Goal: Task Accomplishment & Management: Use online tool/utility

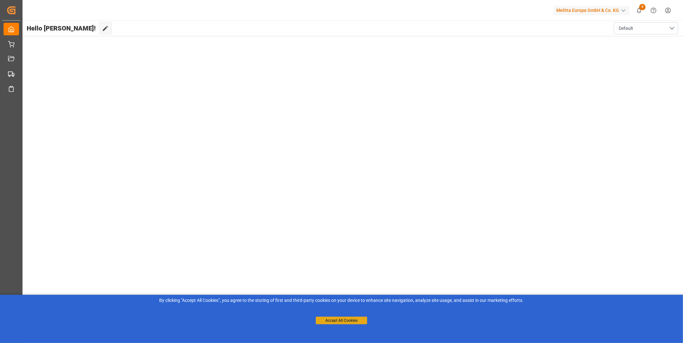
click at [346, 318] on button "Accept All Cookies" at bounding box center [341, 321] width 51 height 8
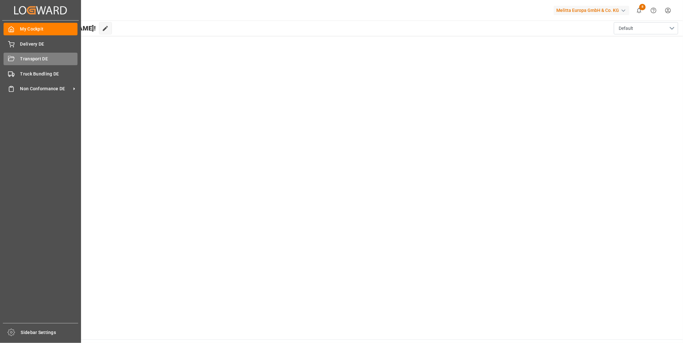
click at [18, 57] on div "Transport DE Transport DE" at bounding box center [41, 59] width 74 height 13
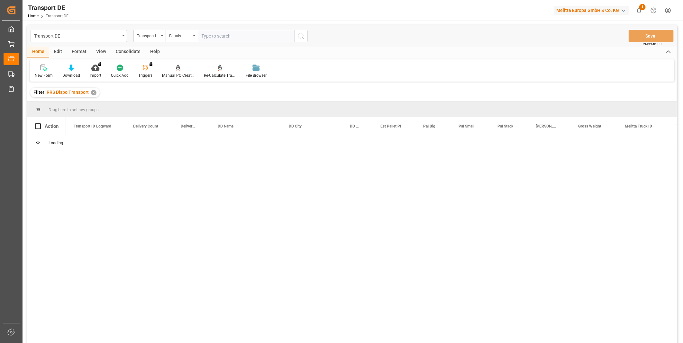
click at [130, 54] on div "Consolidate" at bounding box center [128, 52] width 34 height 11
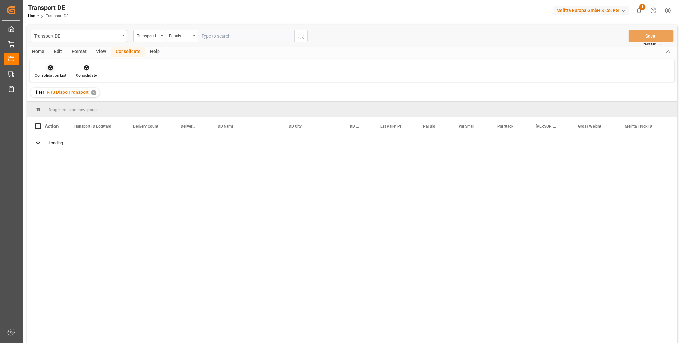
click at [49, 71] on icon at bounding box center [50, 68] width 6 height 6
click at [77, 123] on div "Transport DE Transport ID Logward Equals Save Ctrl/CMD + S Home Edit Format Vie…" at bounding box center [352, 192] width 650 height 335
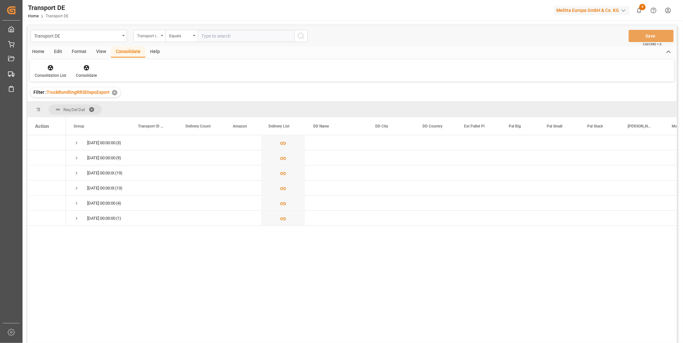
click at [156, 37] on div "Transport ID Logward" at bounding box center [148, 35] width 22 height 7
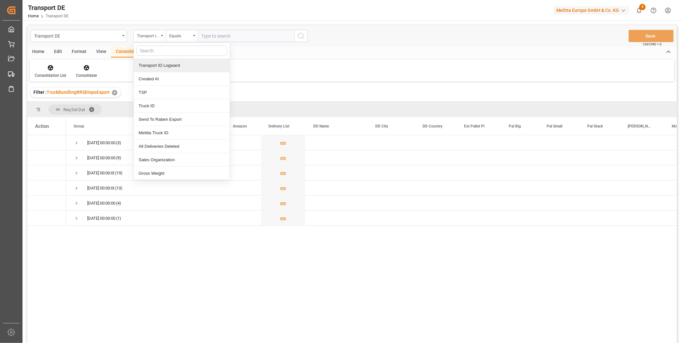
click at [161, 52] on input "text" at bounding box center [181, 51] width 91 height 10
type input "Rou"
click at [156, 63] on div "Route" at bounding box center [182, 66] width 96 height 14
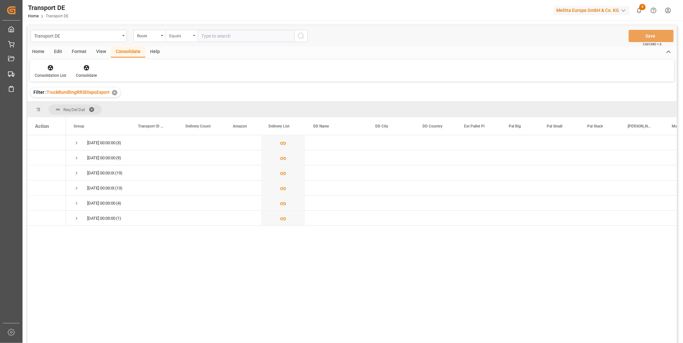
click at [181, 39] on div "Equals" at bounding box center [182, 36] width 32 height 12
click at [180, 111] on div "Starts with" at bounding box center [214, 106] width 96 height 14
type input "PL"
click at [309, 39] on div "Transport DE Route Starts with PL Save Ctrl/CMD + S" at bounding box center [352, 35] width 650 height 21
click at [303, 38] on icon "search button" at bounding box center [301, 36] width 8 height 8
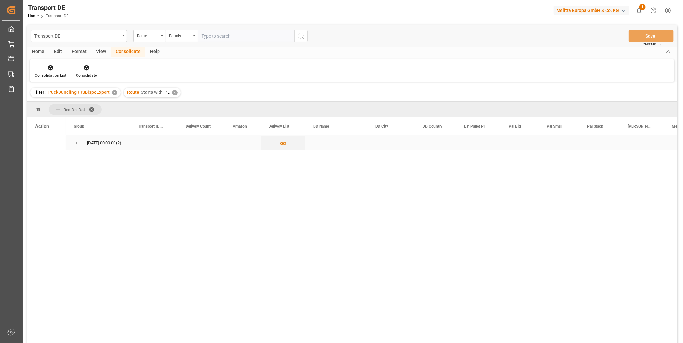
click at [70, 149] on div "27.08.2025 00:00:00 (2)" at bounding box center [98, 142] width 64 height 15
click at [75, 149] on span "Press SPACE to select this row." at bounding box center [77, 143] width 6 height 15
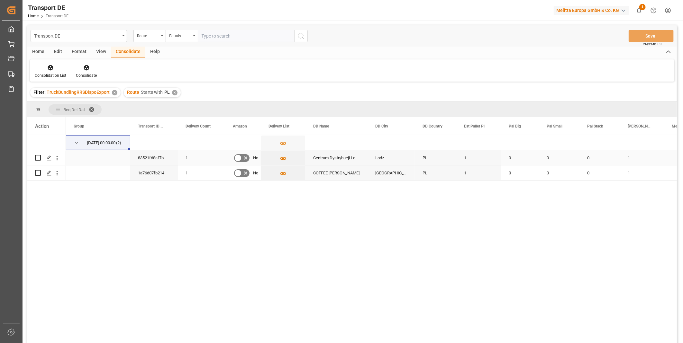
click at [36, 160] on input "Press Space to toggle row selection (unchecked)" at bounding box center [38, 158] width 6 height 6
checkbox input "true"
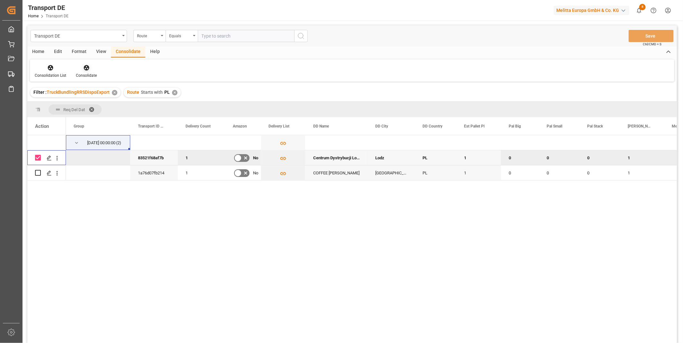
click at [86, 74] on div "Consolidate" at bounding box center [86, 76] width 21 height 6
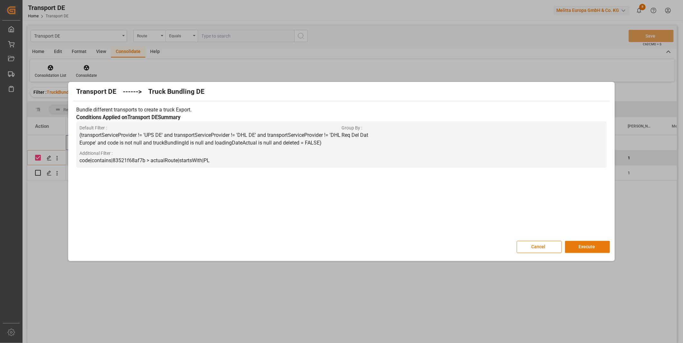
click at [586, 248] on button "Execute" at bounding box center [587, 247] width 45 height 12
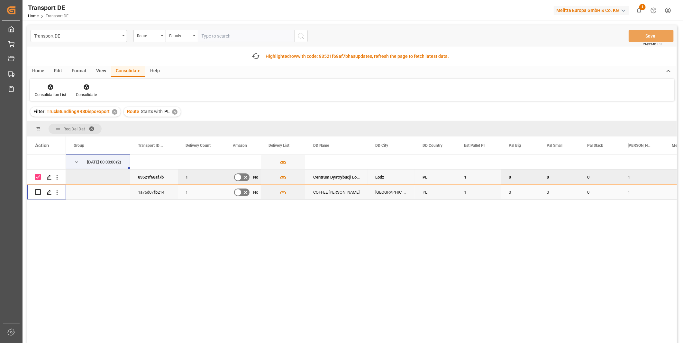
click at [39, 194] on input "Press Space to toggle row selection (unchecked)" at bounding box center [38, 192] width 6 height 6
checkbox input "true"
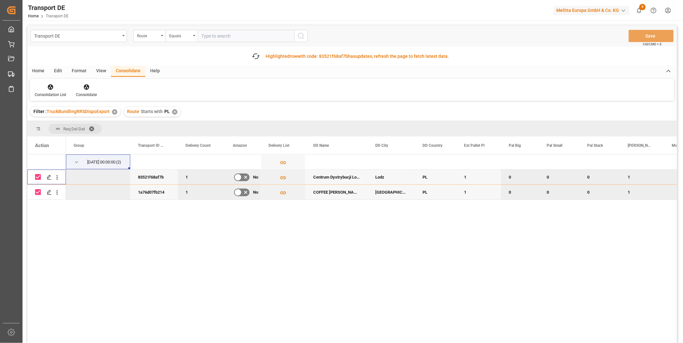
click at [37, 179] on input "Press Space to toggle row selection (checked)" at bounding box center [38, 177] width 6 height 6
checkbox input "false"
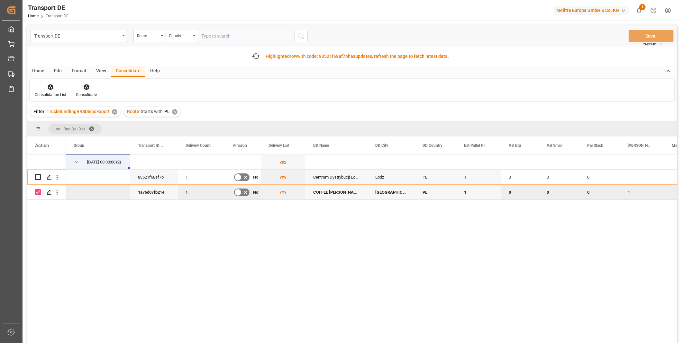
click at [89, 94] on div "Consolidate" at bounding box center [86, 95] width 21 height 6
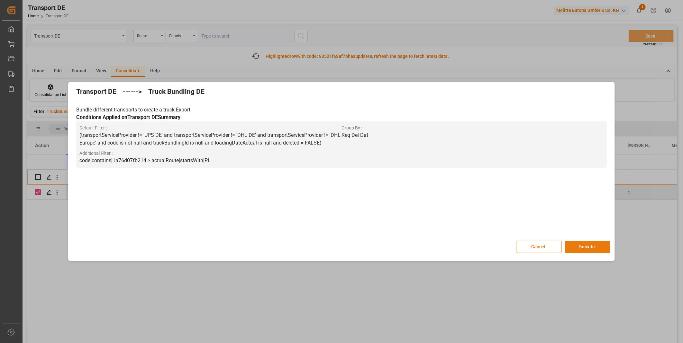
click at [581, 244] on button "Execute" at bounding box center [587, 247] width 45 height 12
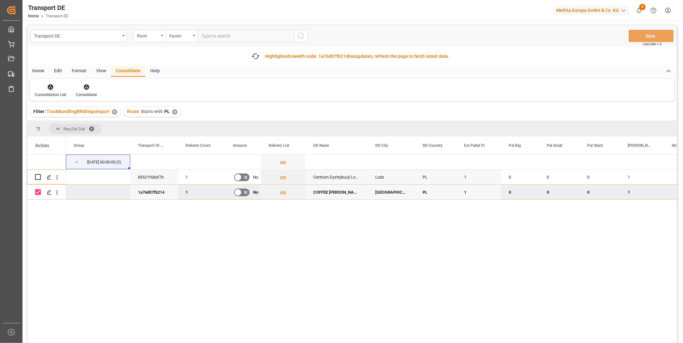
click at [47, 85] on icon at bounding box center [50, 87] width 6 height 6
click at [66, 140] on div "Transport DE Route Equals Save Ctrl/CMD + S Fetch latest updates Highlighted ro…" at bounding box center [352, 202] width 650 height 354
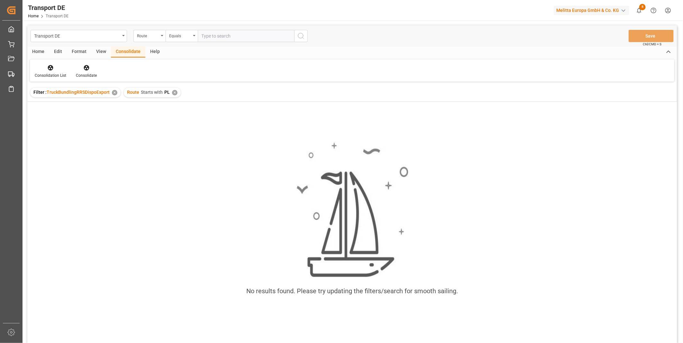
click at [173, 91] on div "✕" at bounding box center [174, 92] width 5 height 5
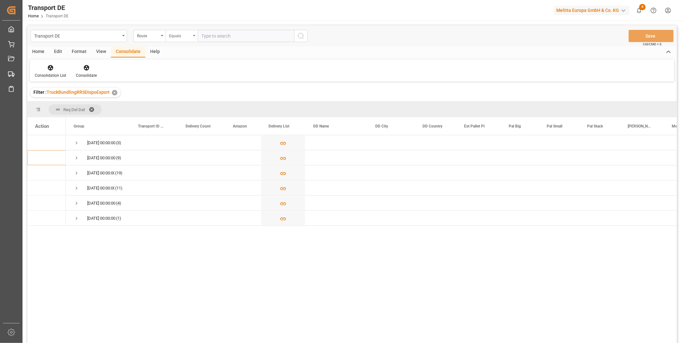
click at [178, 36] on div "Equals" at bounding box center [180, 35] width 22 height 7
click at [186, 107] on div "Starts with" at bounding box center [214, 106] width 96 height 14
type input "CZ"
click at [303, 35] on icon "search button" at bounding box center [301, 36] width 8 height 8
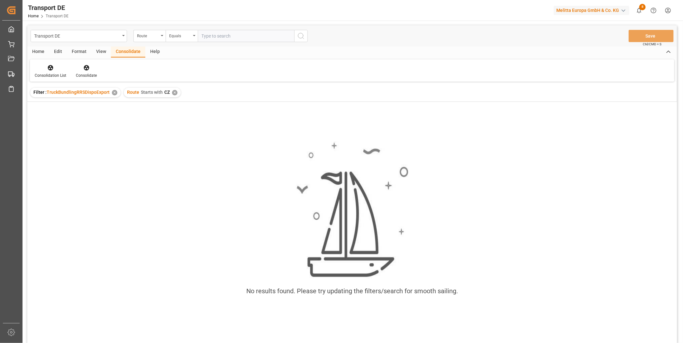
click at [172, 90] on div "✕" at bounding box center [174, 92] width 5 height 5
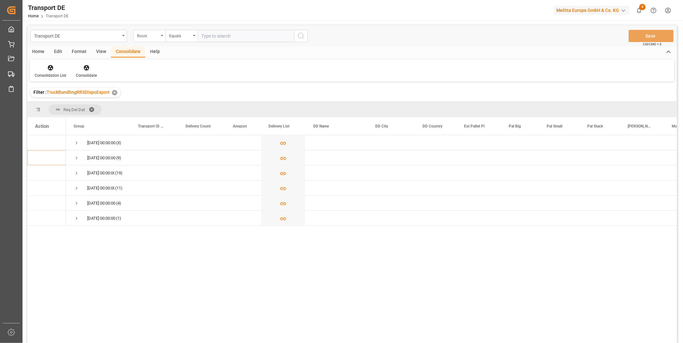
click at [158, 33] on div "Route" at bounding box center [148, 35] width 22 height 7
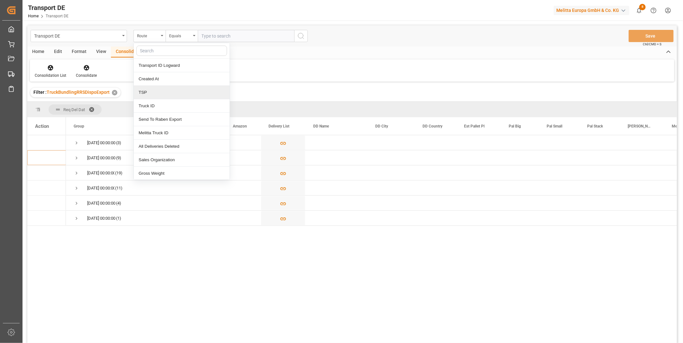
click at [150, 91] on div "TSP" at bounding box center [182, 93] width 96 height 14
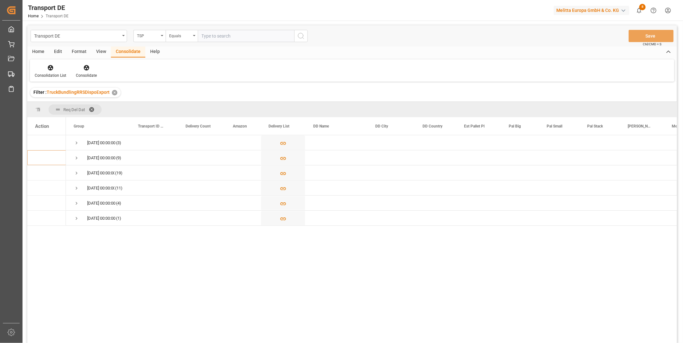
click at [231, 36] on input "text" at bounding box center [246, 36] width 96 height 12
type input "DACHSER COF FOODSERVICE"
click at [303, 39] on icon "search button" at bounding box center [301, 36] width 8 height 8
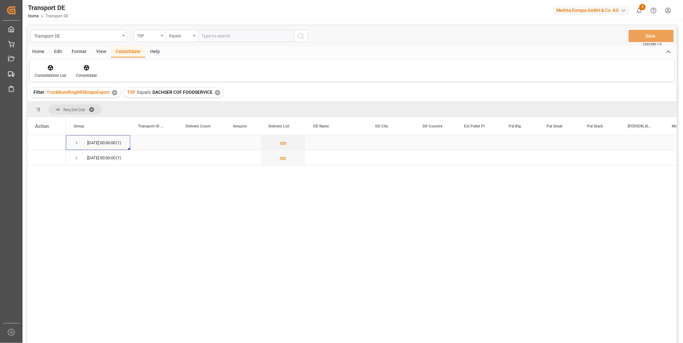
click at [76, 142] on span "Press SPACE to select this row." at bounding box center [77, 143] width 6 height 6
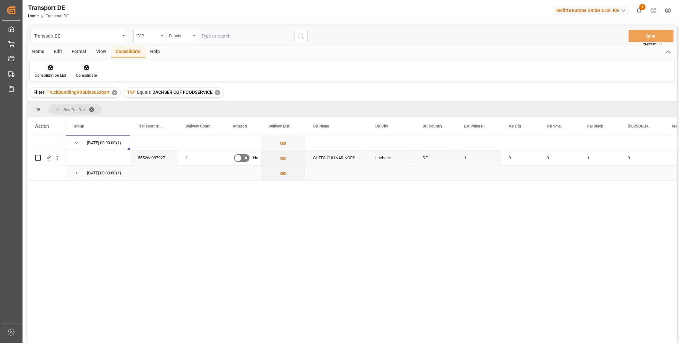
click at [77, 175] on span "Press SPACE to select this row." at bounding box center [77, 173] width 6 height 6
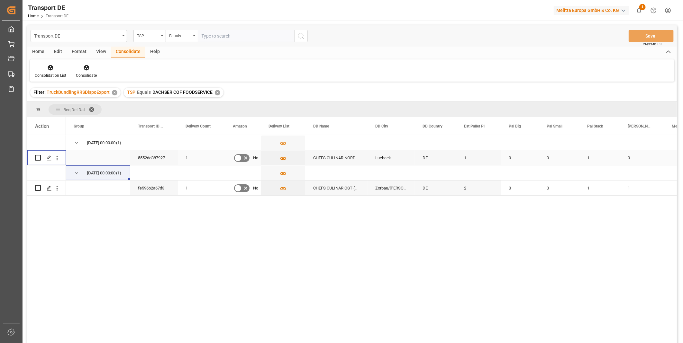
click at [38, 159] on input "Press Space to toggle row selection (unchecked)" at bounding box center [38, 158] width 6 height 6
checkbox input "true"
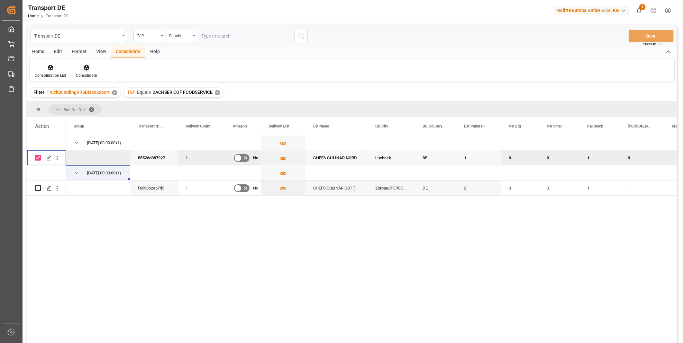
click at [77, 72] on div "Consolidate" at bounding box center [86, 71] width 31 height 14
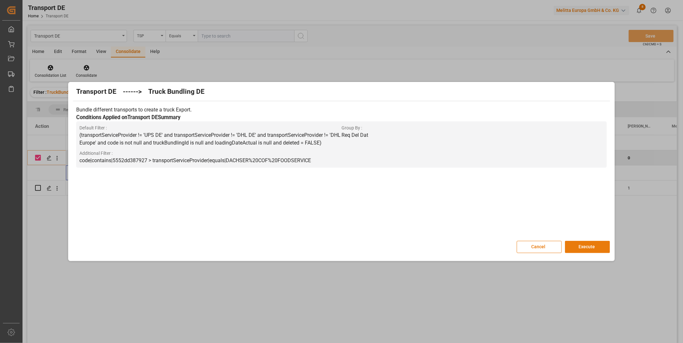
click at [594, 243] on button "Execute" at bounding box center [587, 247] width 45 height 12
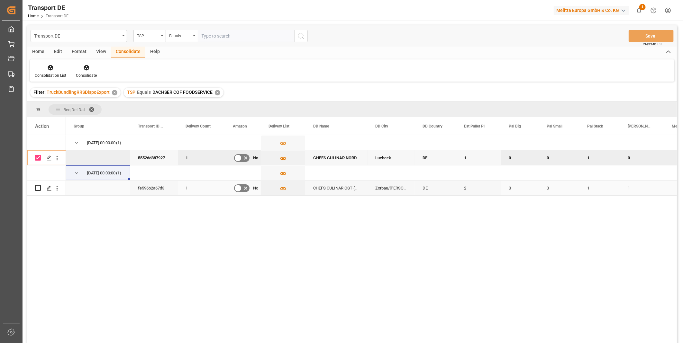
click at [41, 187] on div "Press SPACE to select this row." at bounding box center [46, 188] width 23 height 14
click at [39, 187] on input "Press Space to toggle row selection (unchecked)" at bounding box center [38, 188] width 6 height 6
checkbox input "true"
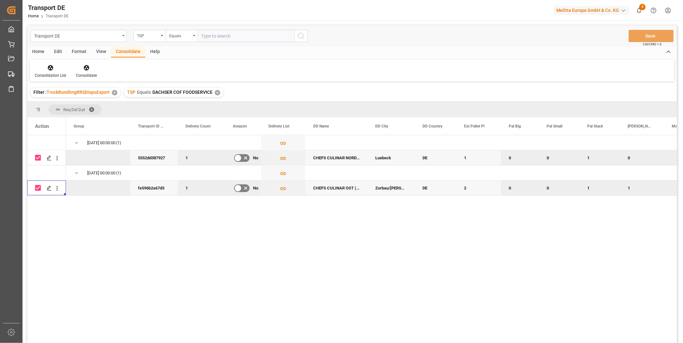
click at [38, 158] on input "Press Space to toggle row selection (checked)" at bounding box center [38, 158] width 6 height 6
checkbox input "false"
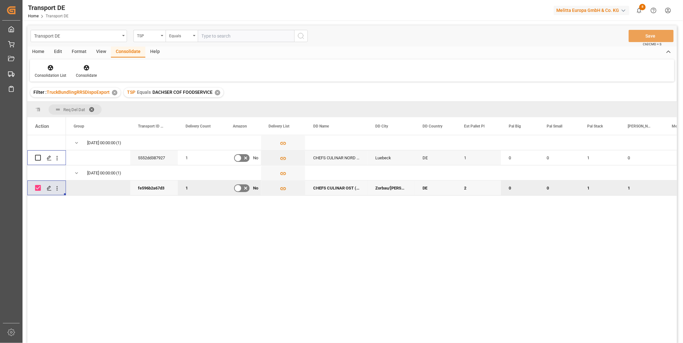
click at [88, 57] on div "Format" at bounding box center [79, 52] width 24 height 11
click at [127, 52] on div "Consolidate" at bounding box center [128, 52] width 34 height 11
click at [84, 71] on icon at bounding box center [86, 68] width 6 height 6
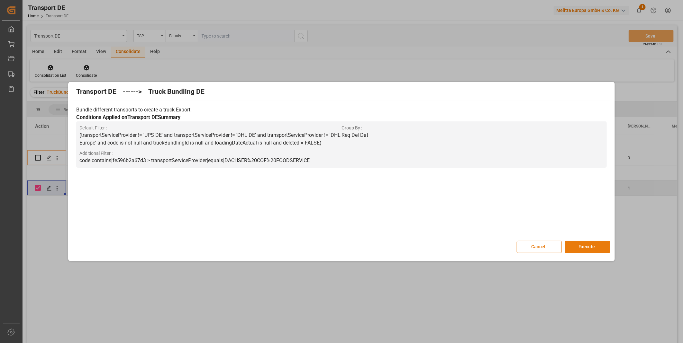
click at [595, 246] on button "Execute" at bounding box center [587, 247] width 45 height 12
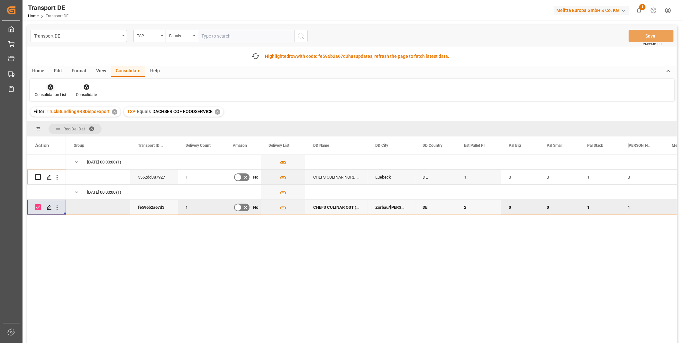
click at [47, 85] on icon at bounding box center [50, 87] width 6 height 6
click at [68, 142] on div "Transport DE TSP Equals Save Ctrl/CMD + S Fetch latest updates Highlighted row …" at bounding box center [352, 202] width 650 height 354
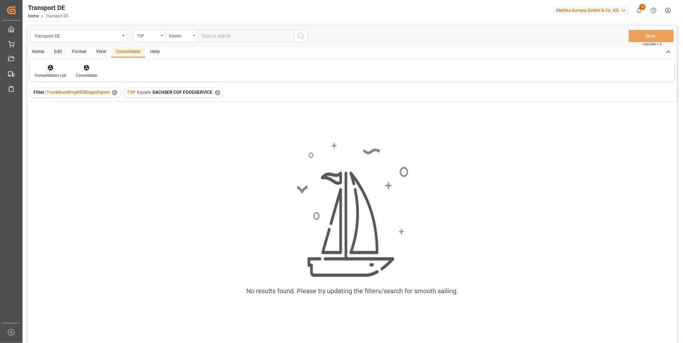
drag, startPoint x: 55, startPoint y: 66, endPoint x: 60, endPoint y: 74, distance: 9.8
click at [54, 66] on div at bounding box center [51, 67] width 32 height 7
click at [90, 113] on div "Transport DE TSP Equals Save Ctrl/CMD + S Home Edit Format View Consolidate Hel…" at bounding box center [352, 192] width 650 height 335
click at [218, 94] on div "✕" at bounding box center [217, 92] width 5 height 5
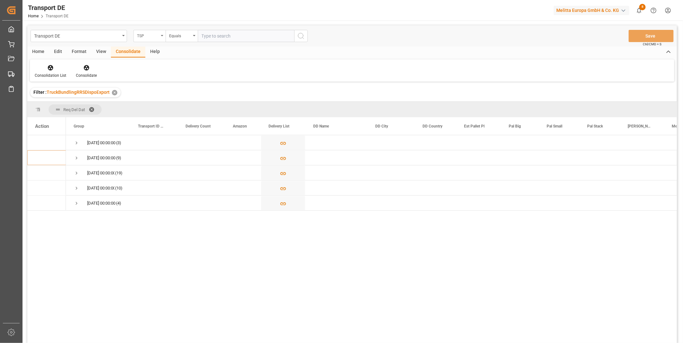
click at [152, 30] on div "TSP" at bounding box center [149, 36] width 32 height 12
type input "route"
click at [161, 68] on div "Route" at bounding box center [182, 66] width 96 height 14
click at [173, 39] on div "Equals" at bounding box center [182, 36] width 32 height 12
click at [183, 105] on div "Starts with" at bounding box center [214, 106] width 96 height 14
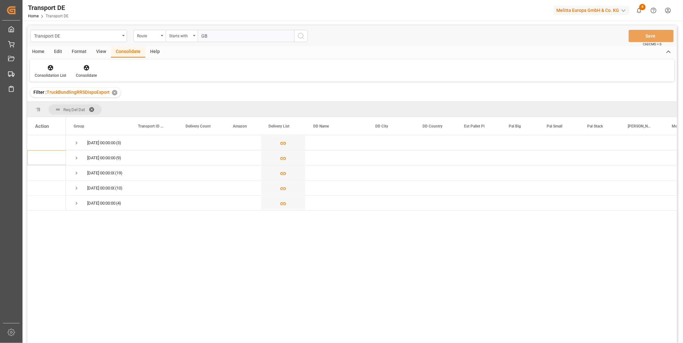
click at [297, 37] on div "Route Starts with GB" at bounding box center [220, 36] width 174 height 12
type input "GB"
click at [301, 37] on icon "search button" at bounding box center [301, 36] width 8 height 8
click at [76, 142] on span "Press SPACE to select this row." at bounding box center [77, 143] width 6 height 6
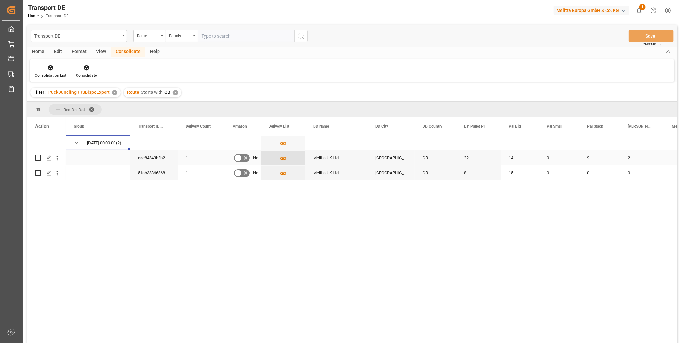
click at [286, 162] on button "Press SPACE to select this row." at bounding box center [283, 158] width 44 height 15
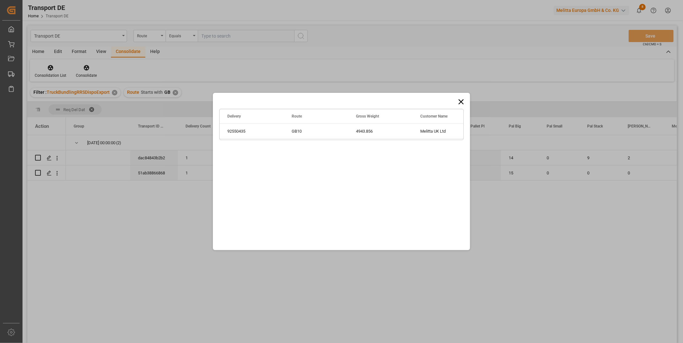
click at [281, 159] on div "Drag here to set row groups Drag here to set column labels Delivery Route Gross…" at bounding box center [341, 172] width 257 height 158
click at [459, 103] on icon at bounding box center [461, 101] width 9 height 9
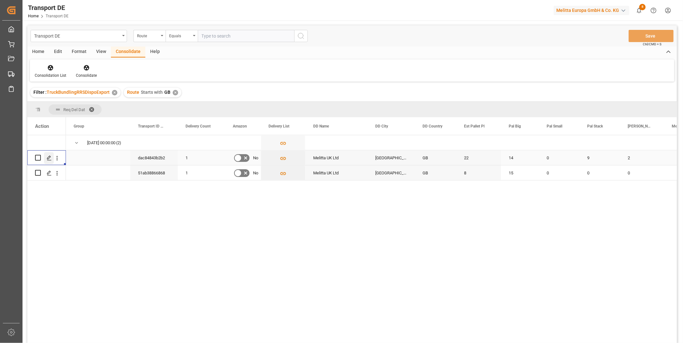
click at [51, 157] on icon "Press SPACE to select this row." at bounding box center [49, 158] width 5 height 5
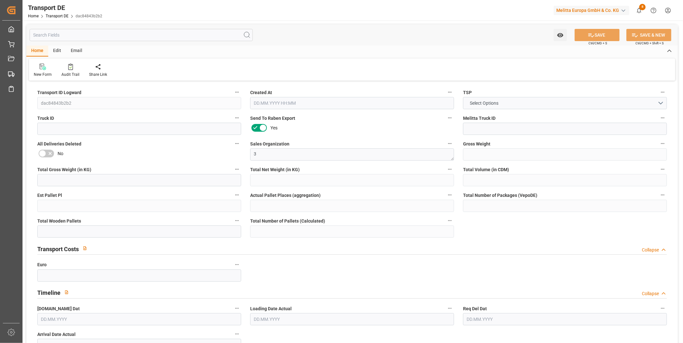
type input "4943.856"
type input "4075.306"
type input "3296.476"
type input "32973.144"
type input "22"
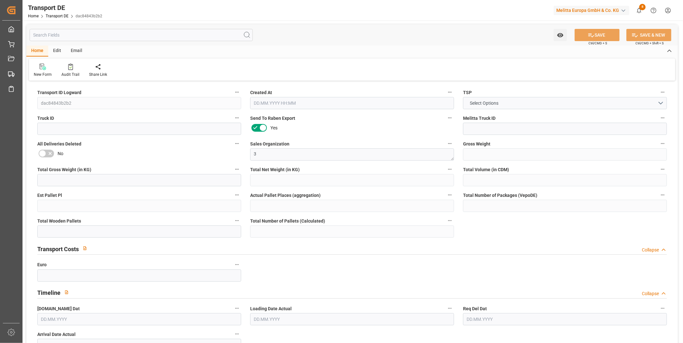
type input "0"
type input "31"
type input "0"
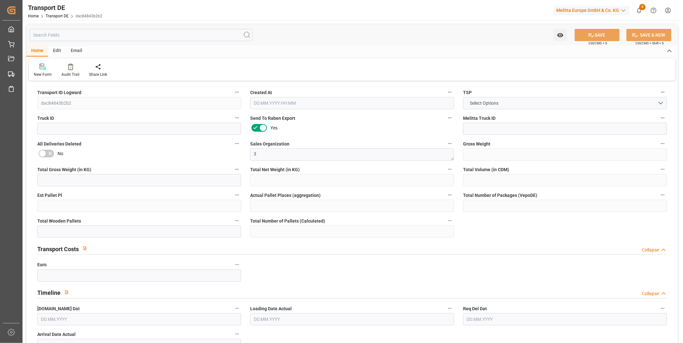
type input "0"
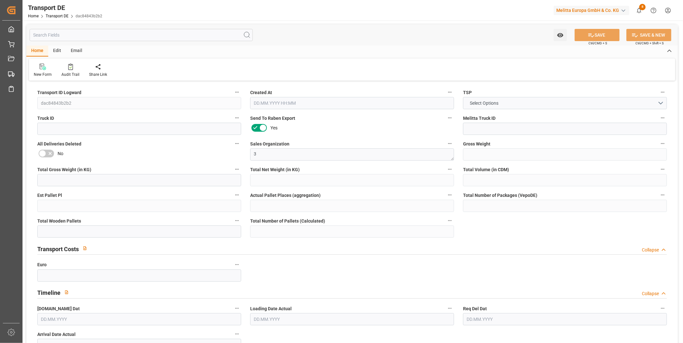
type input "0"
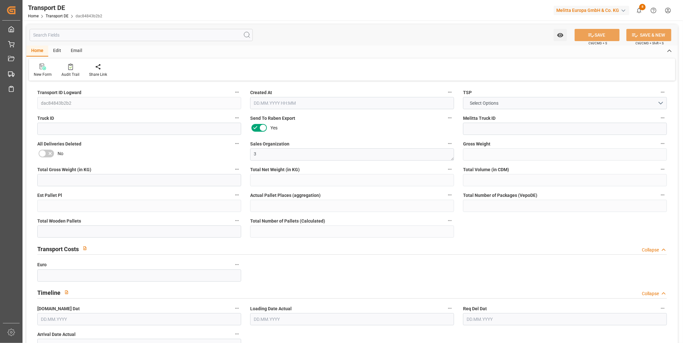
type input "14"
type input "0"
type input "9"
type input "0"
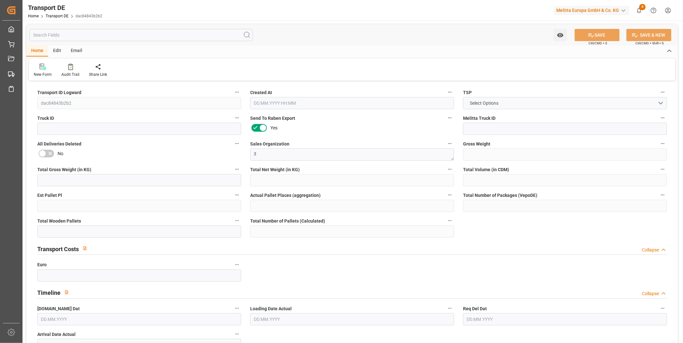
type input "0"
type input "1"
type input "2"
type input "6"
type input "0"
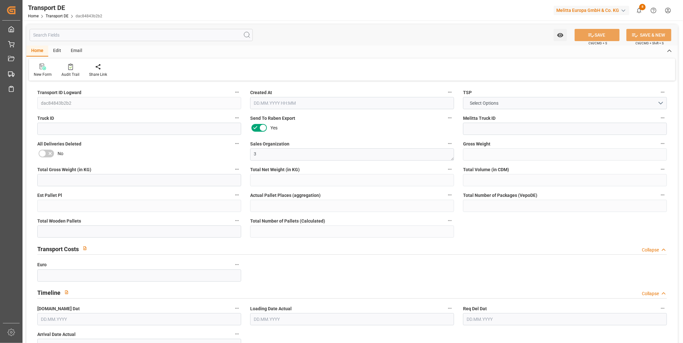
type input "39.586"
type input "0"
type input "20.08.2025 08:24"
type input "[DATE]"
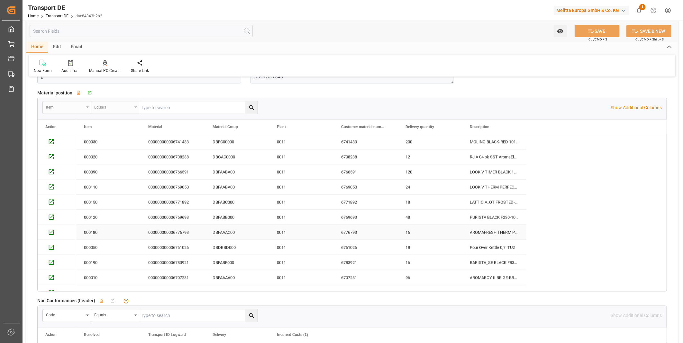
scroll to position [286, 0]
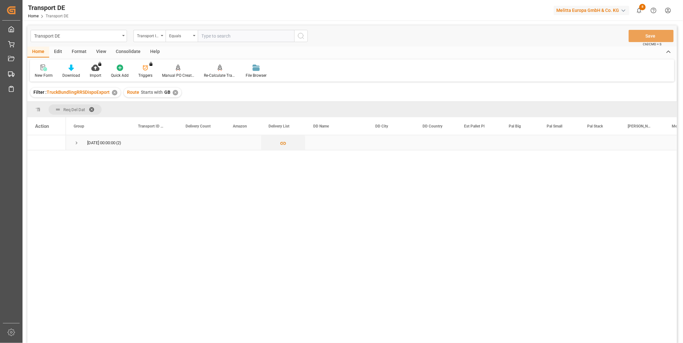
click at [84, 146] on span "02.09.2025 00:00:00 (2)" at bounding box center [98, 143] width 49 height 14
click at [79, 145] on span "02.09.2025 00:00:00 (2)" at bounding box center [98, 143] width 49 height 14
click at [77, 145] on span "Press SPACE to select this row." at bounding box center [77, 143] width 6 height 6
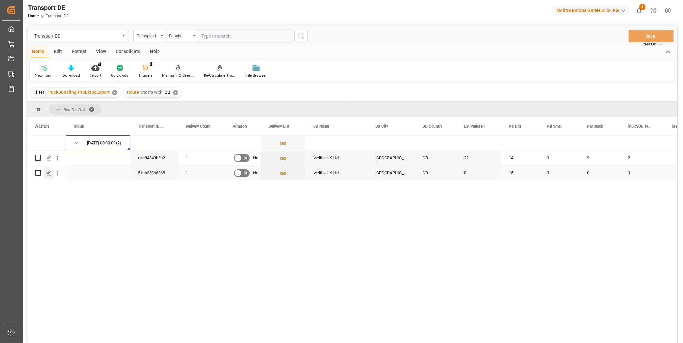
click at [50, 174] on icon "Press SPACE to select this row." at bounding box center [49, 173] width 5 height 5
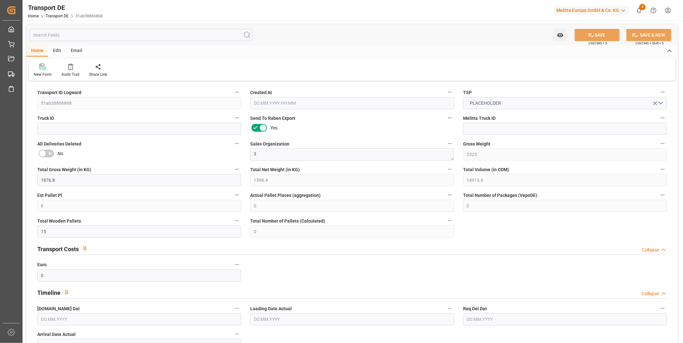
type input "2325"
type input "1876.8"
type input "1598.4"
type input "14913.6"
type input "8"
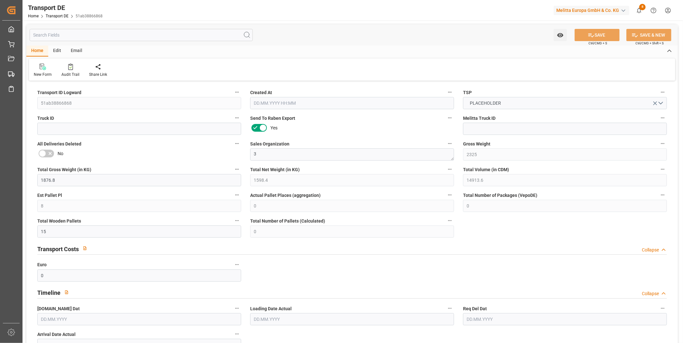
type input "0"
type input "15"
type input "0"
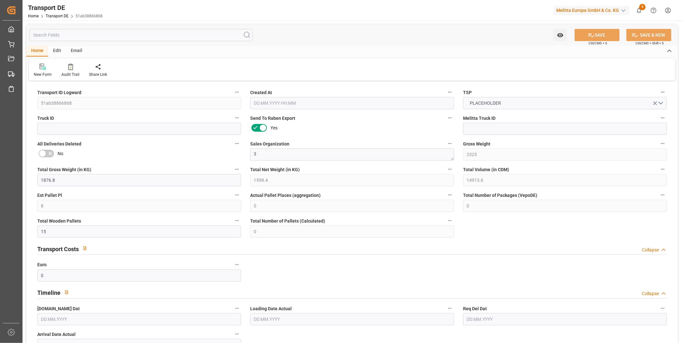
type input "0"
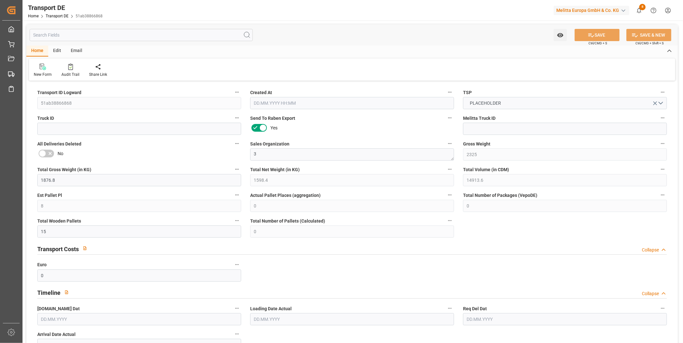
type input "0"
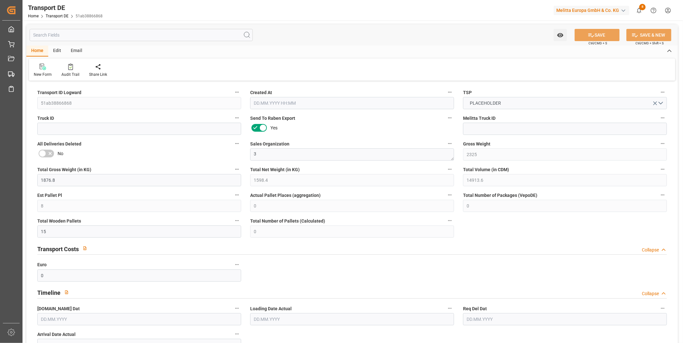
type input "15"
type input "0"
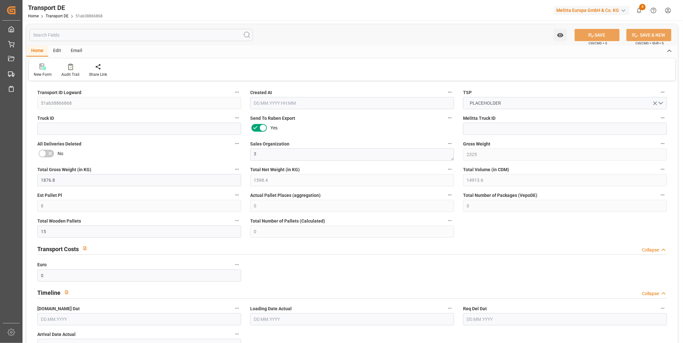
type input "0"
type input "1"
type input "0"
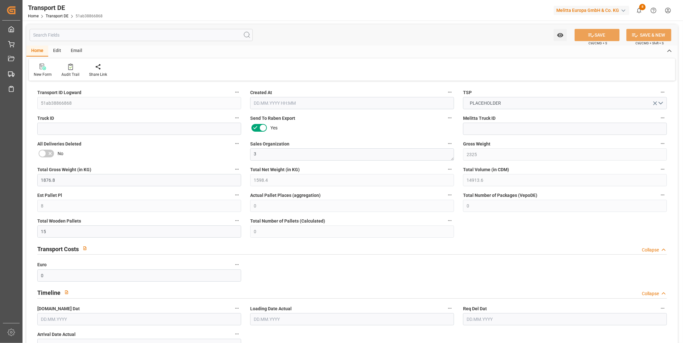
type input "39.586"
type input "0"
type input "20.08.2025 08:24"
type input "[DATE]"
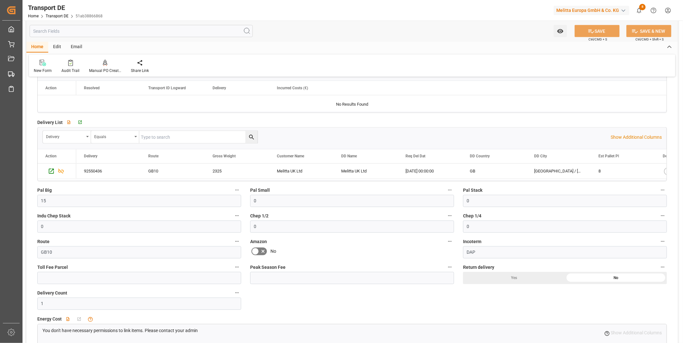
scroll to position [464, 0]
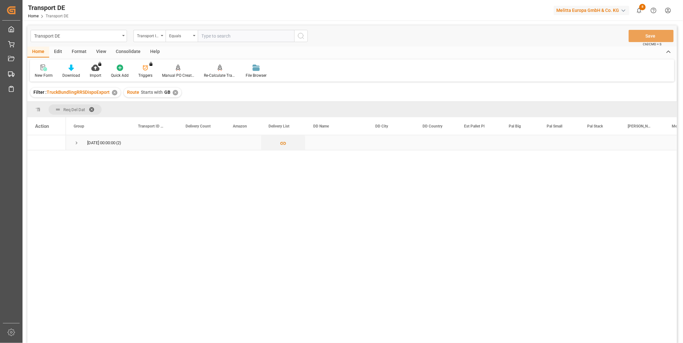
click at [70, 145] on div "02.09.2025 00:00:00 (2)" at bounding box center [98, 142] width 64 height 15
click at [74, 145] on span "Press SPACE to select this row." at bounding box center [77, 143] width 6 height 6
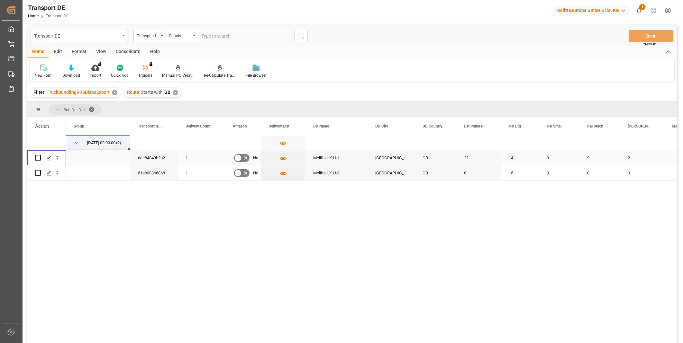
click at [40, 159] on input "Press Space to toggle row selection (unchecked)" at bounding box center [38, 158] width 6 height 6
checkbox input "true"
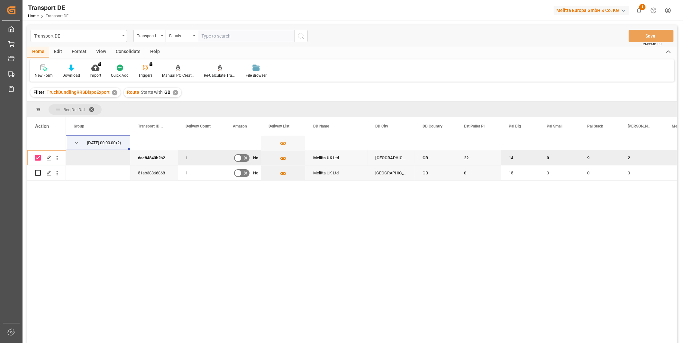
click at [129, 48] on div "Consolidate" at bounding box center [128, 52] width 34 height 11
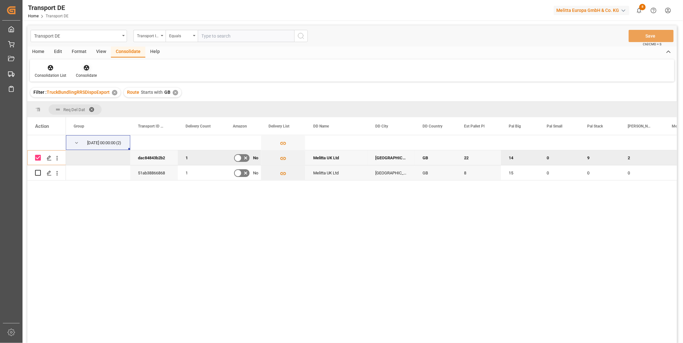
click at [92, 70] on div at bounding box center [86, 67] width 21 height 7
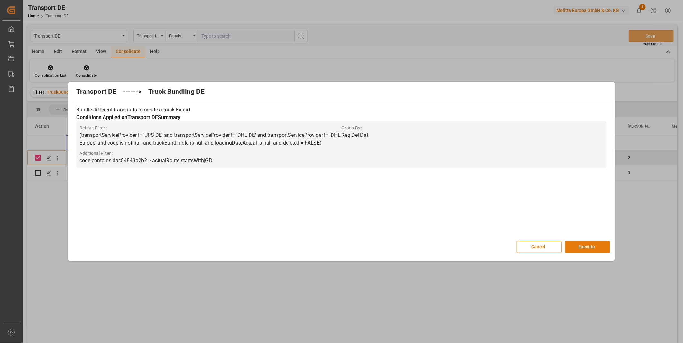
click at [594, 245] on button "Execute" at bounding box center [587, 247] width 45 height 12
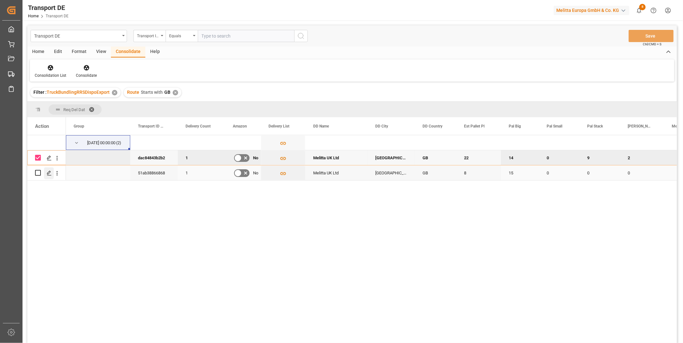
click at [48, 171] on icon "Press SPACE to select this row." at bounding box center [49, 173] width 5 height 5
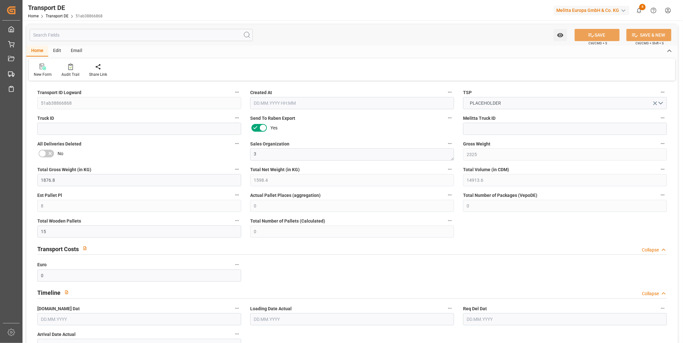
type input "2325"
type input "1876.8"
type input "1598.4"
type input "14913.6"
type input "8"
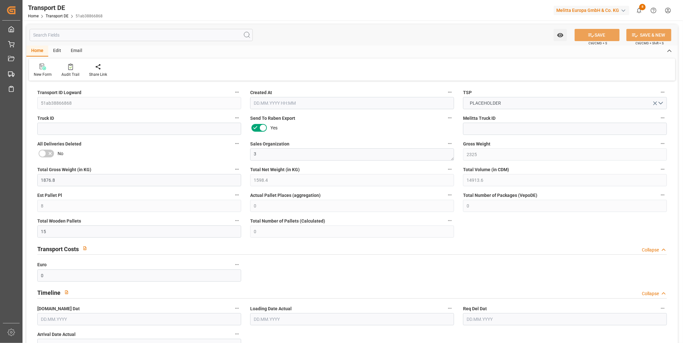
type input "0"
type input "15"
type input "0"
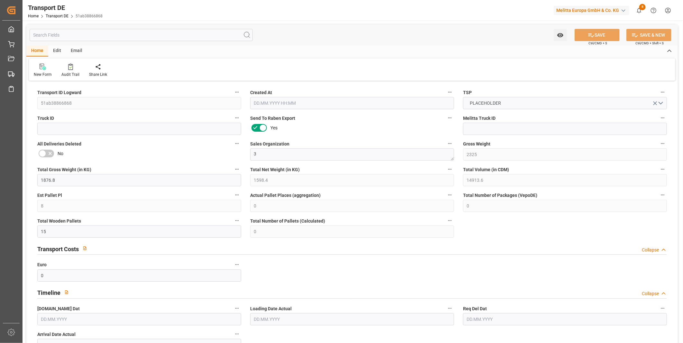
type input "0"
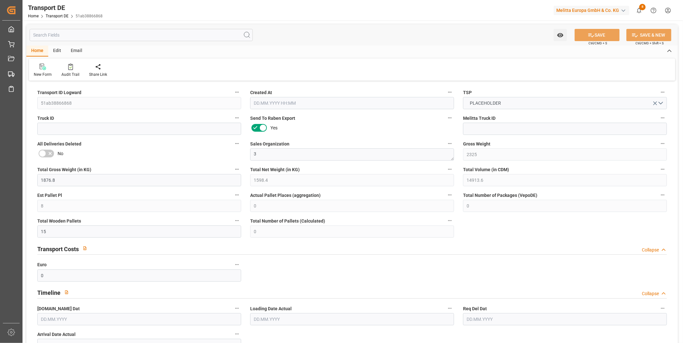
type input "0"
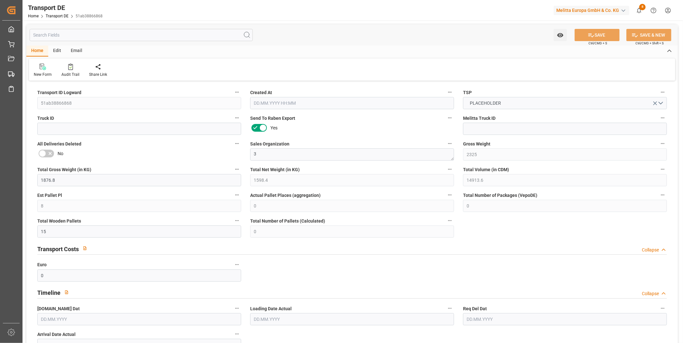
type input "15"
type input "0"
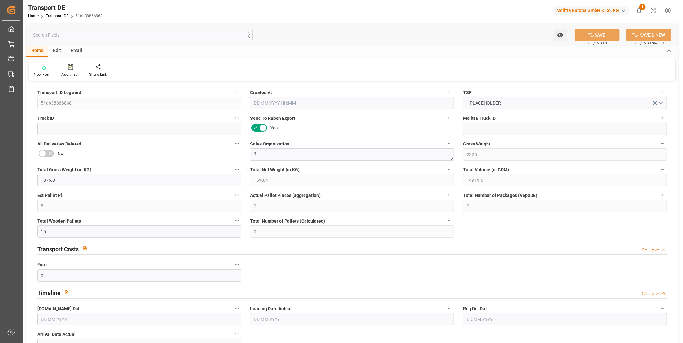
type input "0"
type input "1"
type input "0"
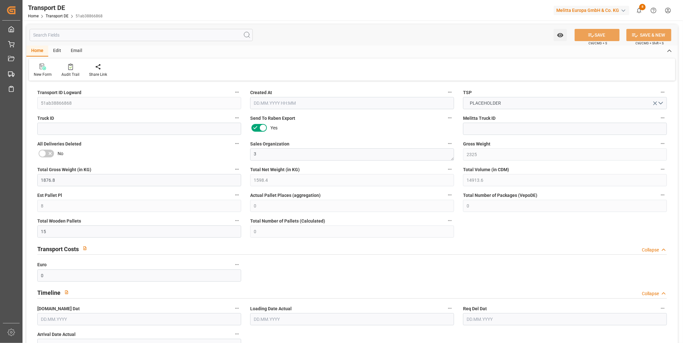
type input "39.586"
type input "0"
type input "20.08.2025 08:24"
type input "[DATE]"
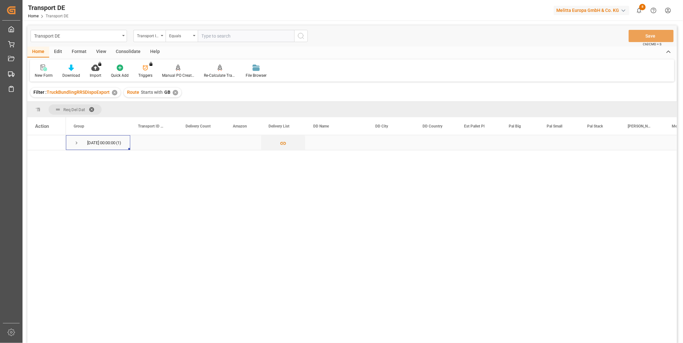
click at [78, 143] on span "Press SPACE to select this row." at bounding box center [77, 143] width 6 height 6
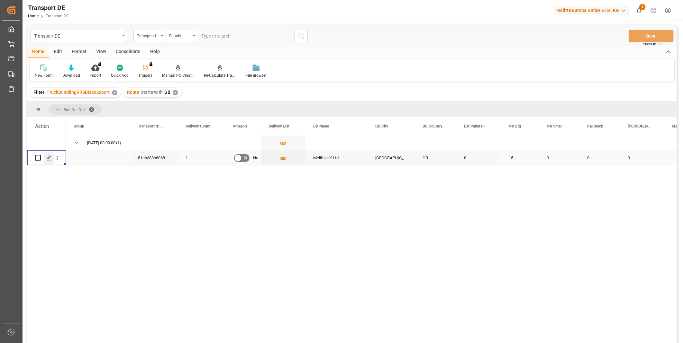
click at [50, 154] on div "Press SPACE to select this row." at bounding box center [49, 158] width 10 height 12
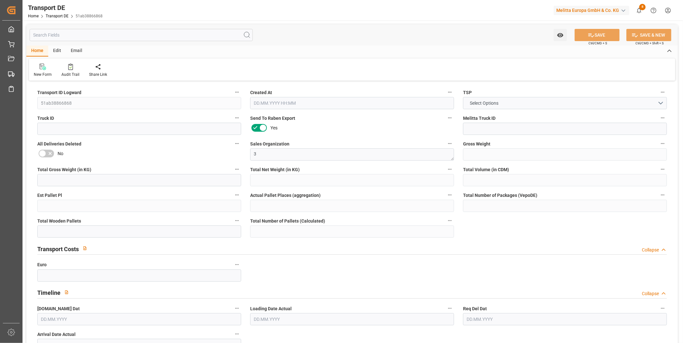
type input "2325"
type input "1876.8"
type input "1598.4"
type input "14913.6"
type input "8"
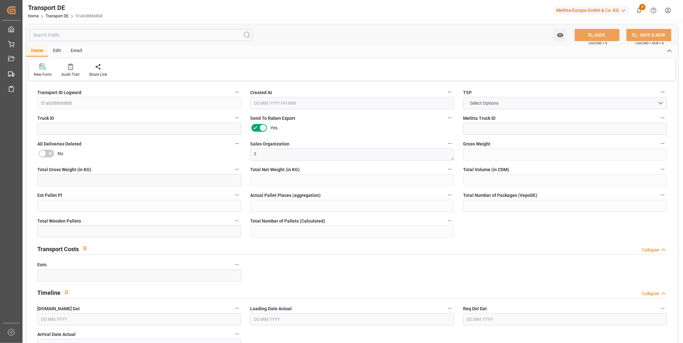
type input "0"
type input "15"
type input "0"
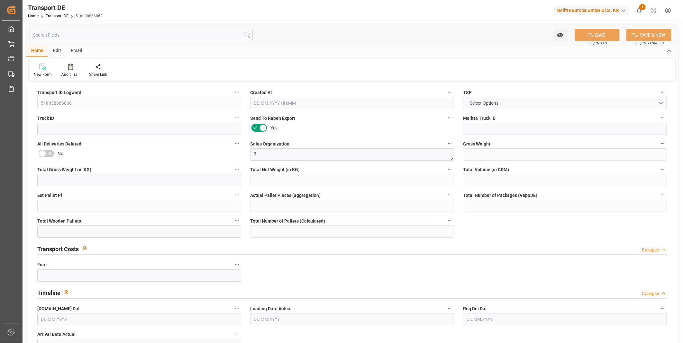
type input "0"
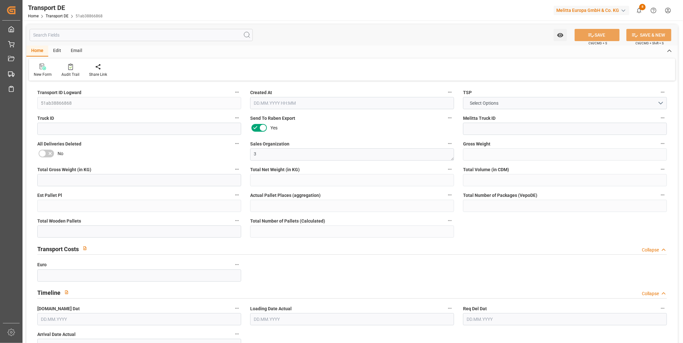
type input "0"
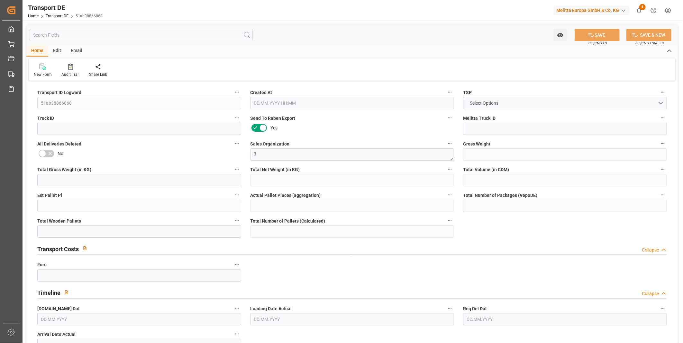
type input "15"
type input "0"
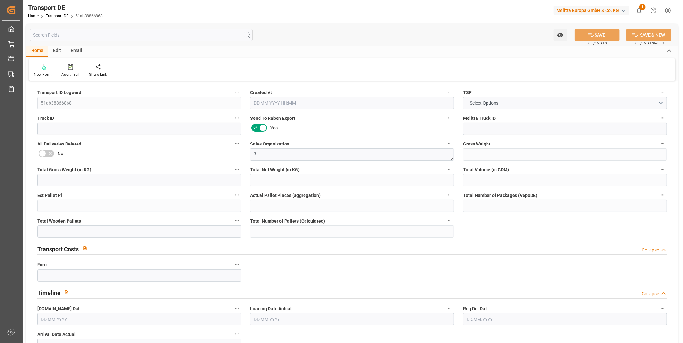
type input "0"
type input "1"
type input "0"
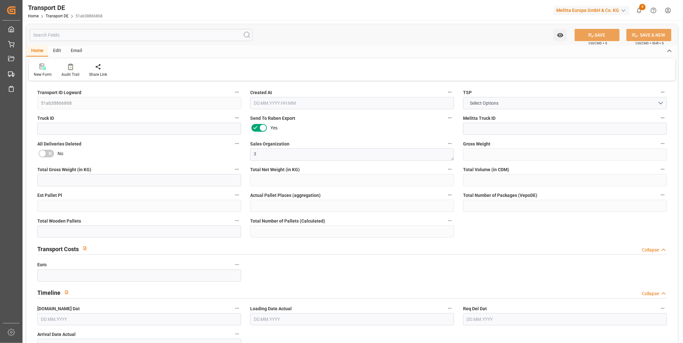
type input "39.586"
type input "0"
type input "20.08.2025 08:24"
type input "[DATE]"
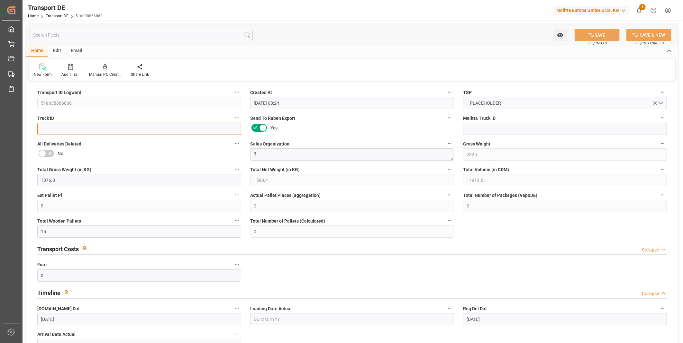
click at [129, 127] on input at bounding box center [139, 129] width 204 height 12
paste input "87157c7186bf"
type input "87157c7186bf"
click at [487, 122] on label "Melitta Truck ID" at bounding box center [565, 118] width 204 height 9
click at [659, 122] on button "Melitta Truck ID" at bounding box center [663, 118] width 8 height 8
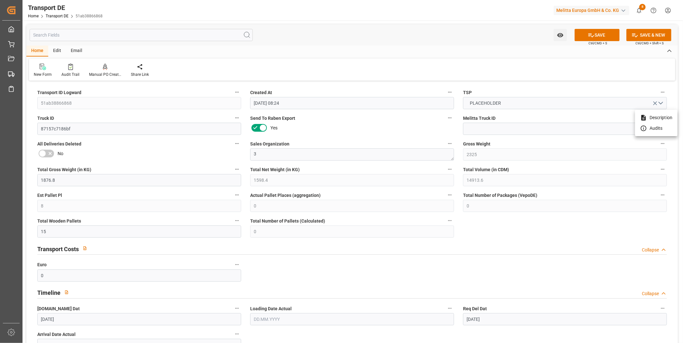
click at [487, 127] on div at bounding box center [341, 171] width 683 height 343
click at [484, 132] on input at bounding box center [565, 129] width 204 height 12
paste input "600001824"
type input "600001824"
drag, startPoint x: 509, startPoint y: 133, endPoint x: 443, endPoint y: 128, distance: 66.1
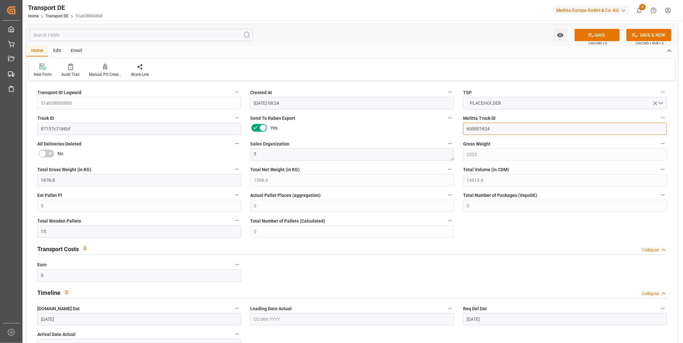
drag, startPoint x: 57, startPoint y: 129, endPoint x: -2, endPoint y: 131, distance: 58.9
click at [0, 131] on html "Created by potrace 1.15, written by Peter Selinger 2001-2017 Created by potrace…" at bounding box center [341, 171] width 683 height 343
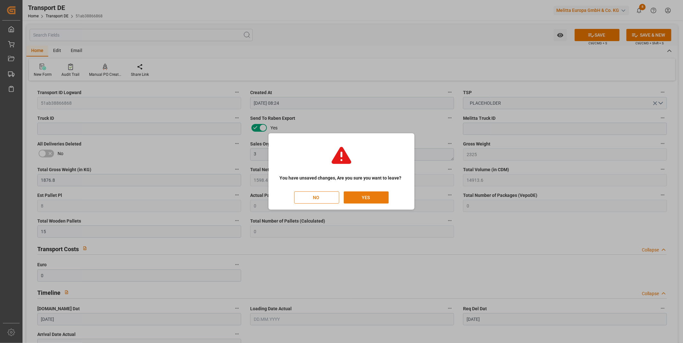
click at [369, 197] on button "YES" at bounding box center [366, 198] width 45 height 12
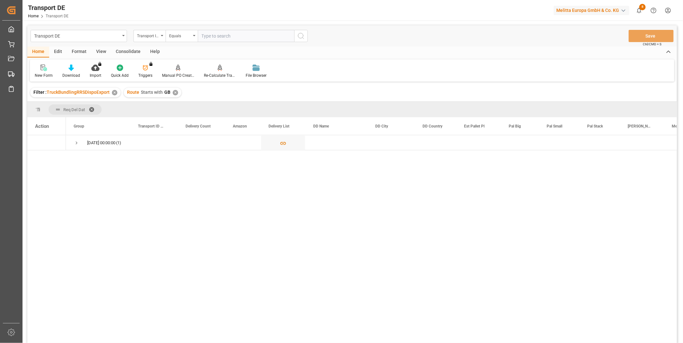
click at [128, 52] on div "Consolidate" at bounding box center [128, 52] width 34 height 11
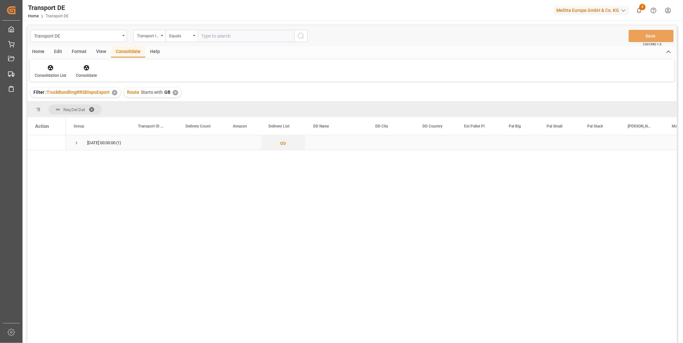
click at [77, 142] on span "Press SPACE to select this row." at bounding box center [77, 143] width 6 height 6
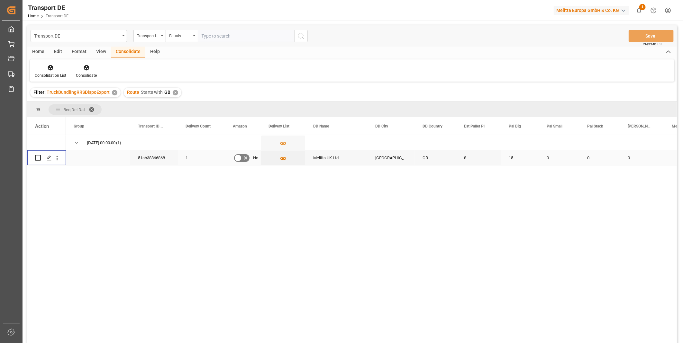
click at [41, 158] on div "Press SPACE to select this row." at bounding box center [46, 158] width 23 height 14
click at [39, 157] on input "Press Space to toggle row selection (unchecked)" at bounding box center [38, 158] width 6 height 6
checkbox input "true"
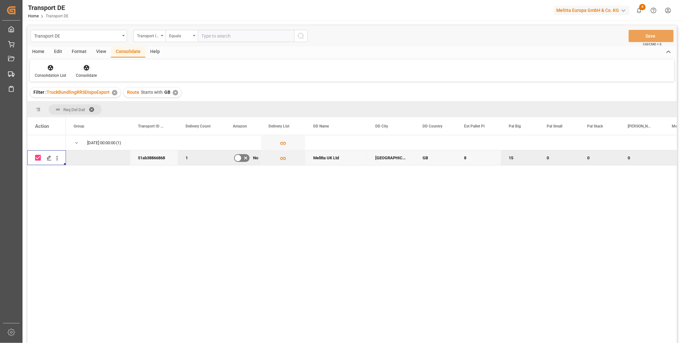
click at [81, 71] on div at bounding box center [86, 67] width 21 height 7
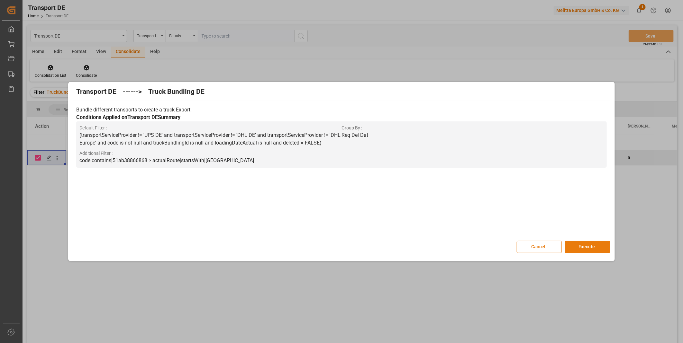
click at [580, 248] on button "Execute" at bounding box center [587, 247] width 45 height 12
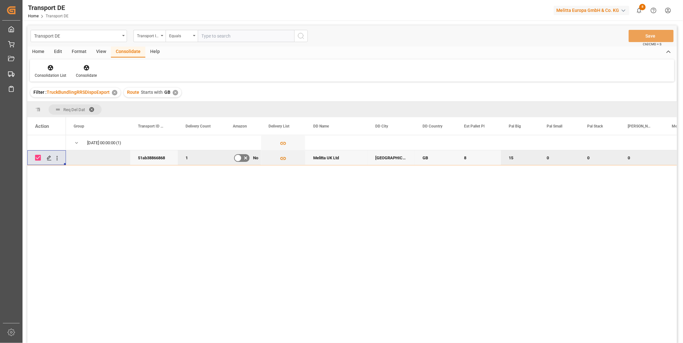
click at [50, 62] on div "Consolidation List Consolidate" at bounding box center [352, 70] width 644 height 22
click at [50, 66] on icon at bounding box center [50, 67] width 5 height 5
click at [90, 115] on div "Transport DE Transport ID Logward Equals Save Ctrl/CMD + S Home Edit Format Vie…" at bounding box center [352, 192] width 650 height 335
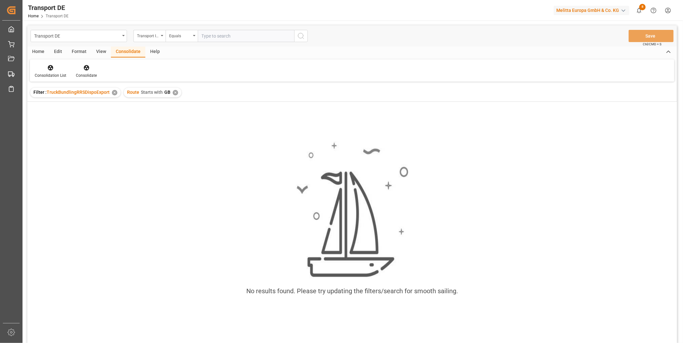
click at [175, 93] on div "✕" at bounding box center [175, 92] width 5 height 5
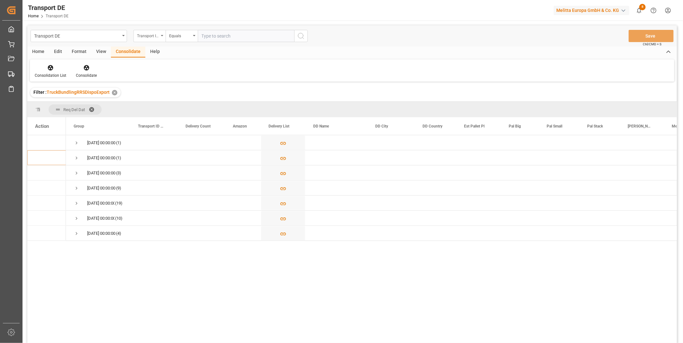
click at [158, 38] on div "Transport ID Logward" at bounding box center [148, 35] width 22 height 7
type input "Route"
click at [161, 71] on div "Route" at bounding box center [182, 66] width 96 height 14
click at [189, 40] on div "Equals" at bounding box center [182, 36] width 32 height 12
click at [195, 104] on div "Starts with" at bounding box center [214, 106] width 96 height 14
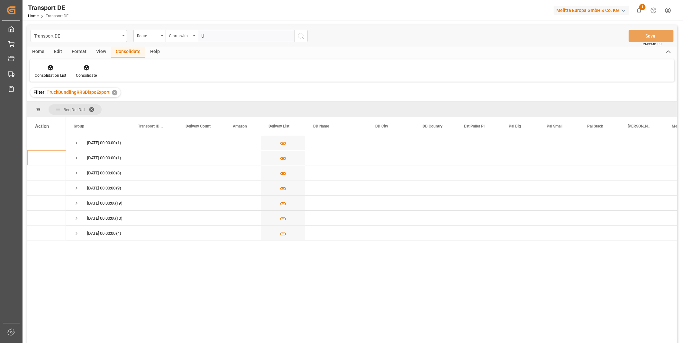
type input "UZ"
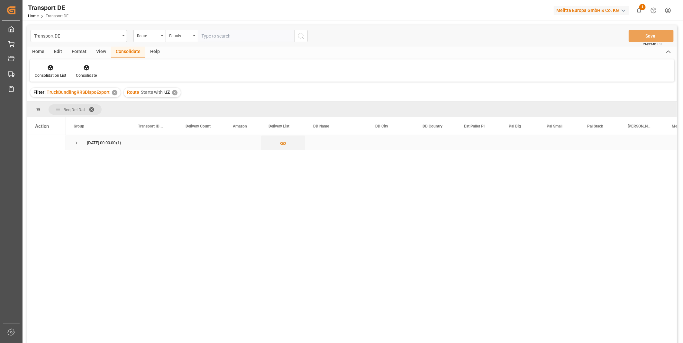
click at [77, 141] on span "Press SPACE to select this row." at bounding box center [77, 143] width 6 height 6
click at [38, 156] on input "Press Space to toggle row selection (unchecked)" at bounding box center [38, 158] width 6 height 6
checkbox input "true"
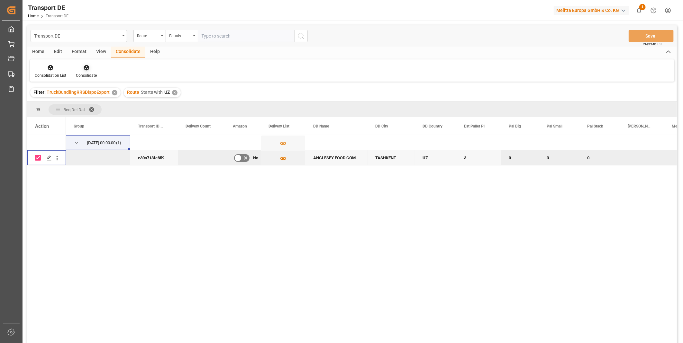
click at [89, 73] on div "Consolidate" at bounding box center [86, 76] width 21 height 6
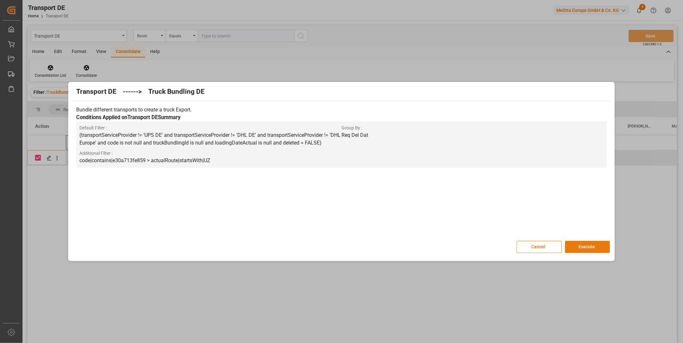
click at [595, 244] on button "Execute" at bounding box center [587, 247] width 45 height 12
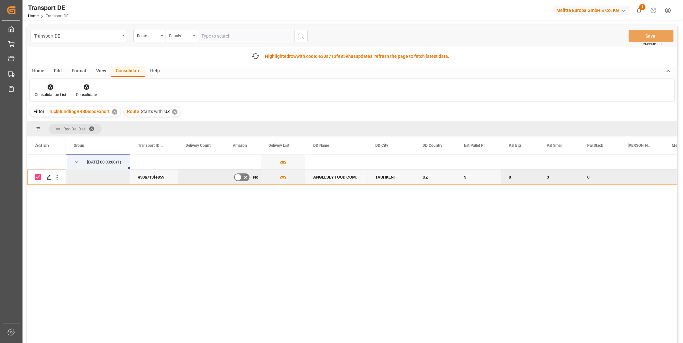
click at [52, 90] on div "Consolidation List" at bounding box center [50, 91] width 41 height 14
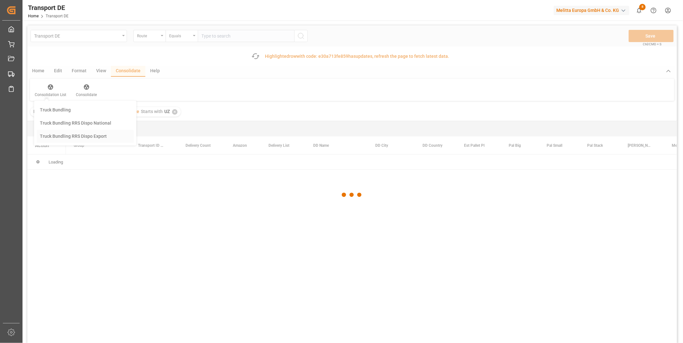
click at [77, 133] on div "Transport DE Route Equals Save Ctrl/CMD + S Fetch latest updates Highlighted ro…" at bounding box center [352, 202] width 650 height 354
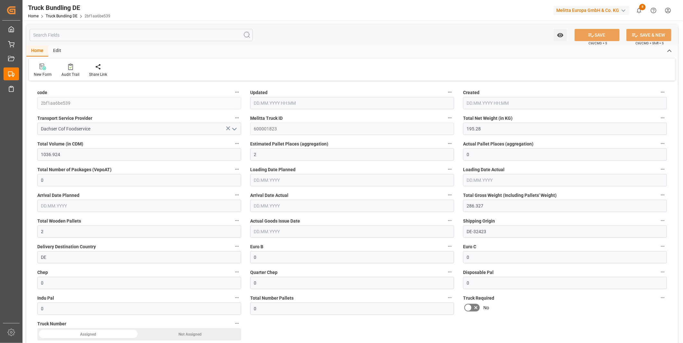
type input "195.28"
type input "1036.924"
type input "2"
type input "0"
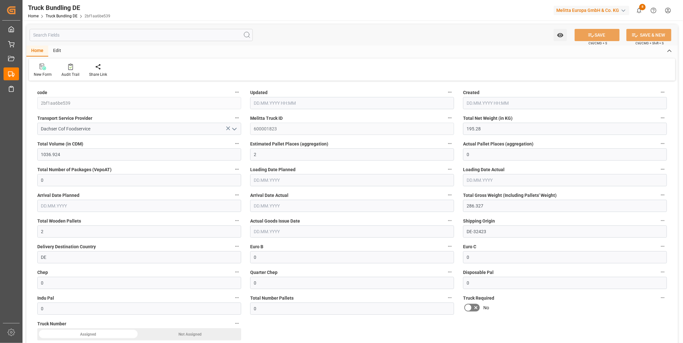
type input "286.327"
type input "2"
type input "0"
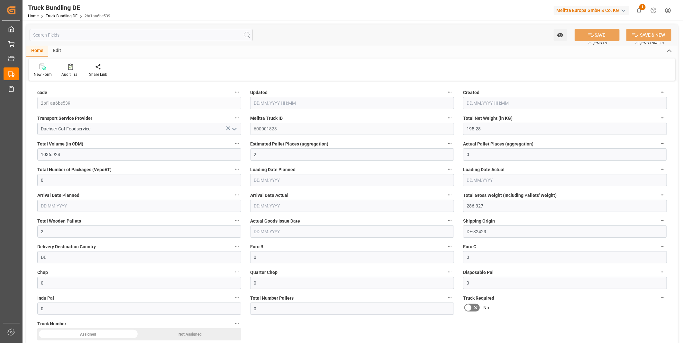
type input "0"
type input "3296.476"
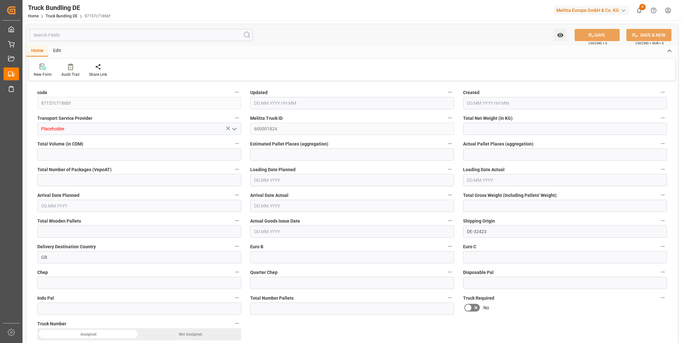
type input "32973.144"
type input "22"
type input "0"
type input "4943.856"
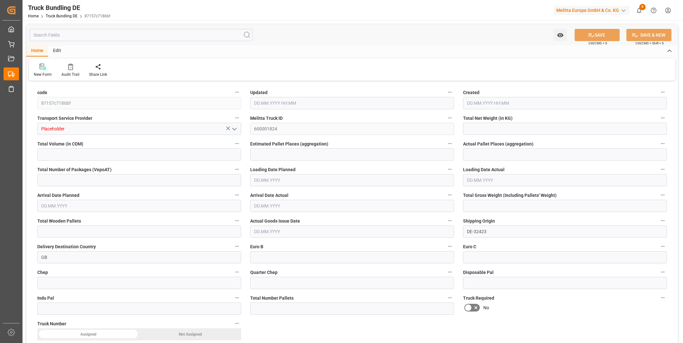
type input "31"
type input "0"
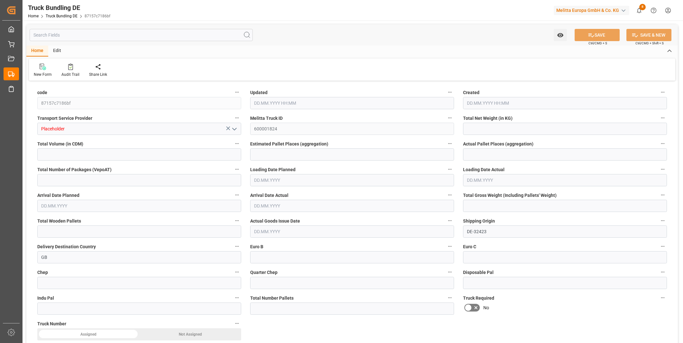
type input "0"
type input "[DATE] 08:59"
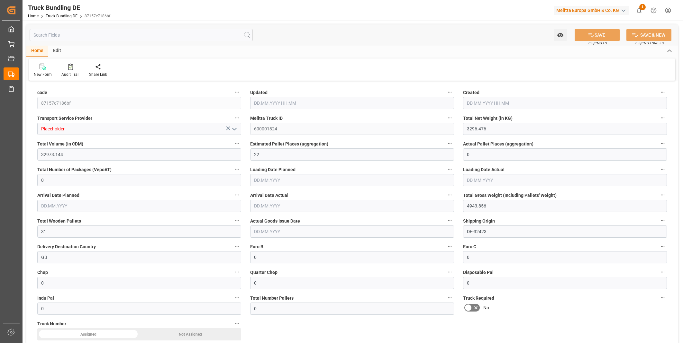
type input "[DATE]"
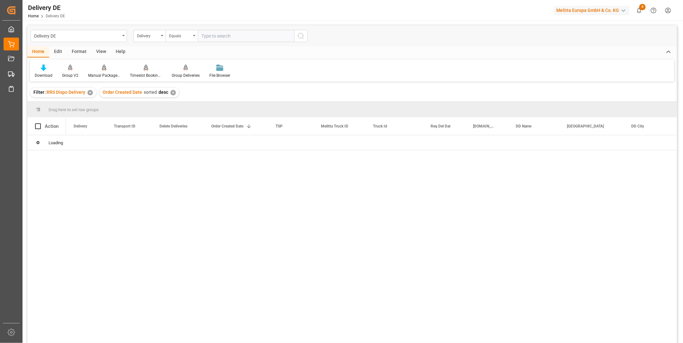
click at [214, 40] on input "text" at bounding box center [246, 36] width 96 height 12
paste input "0092550435"
click at [206, 34] on input "0092550435" at bounding box center [246, 36] width 96 height 12
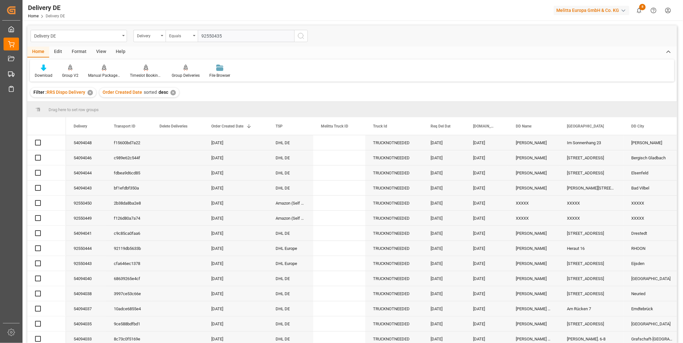
type input "92550435"
click at [300, 37] on icon "search button" at bounding box center [301, 36] width 8 height 8
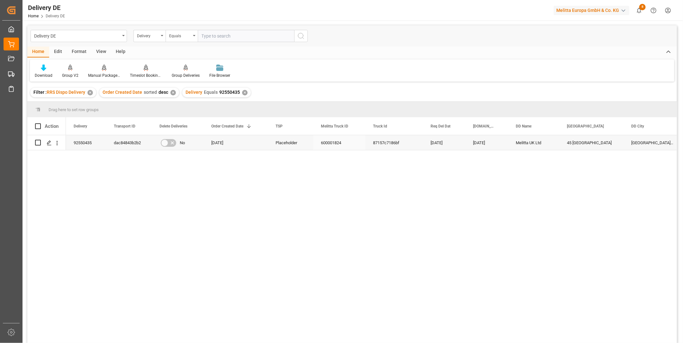
click at [386, 143] on div "87157c7186bf" at bounding box center [394, 142] width 58 height 15
click at [325, 140] on div "600001824" at bounding box center [339, 142] width 52 height 15
